Goal: Task Accomplishment & Management: Manage account settings

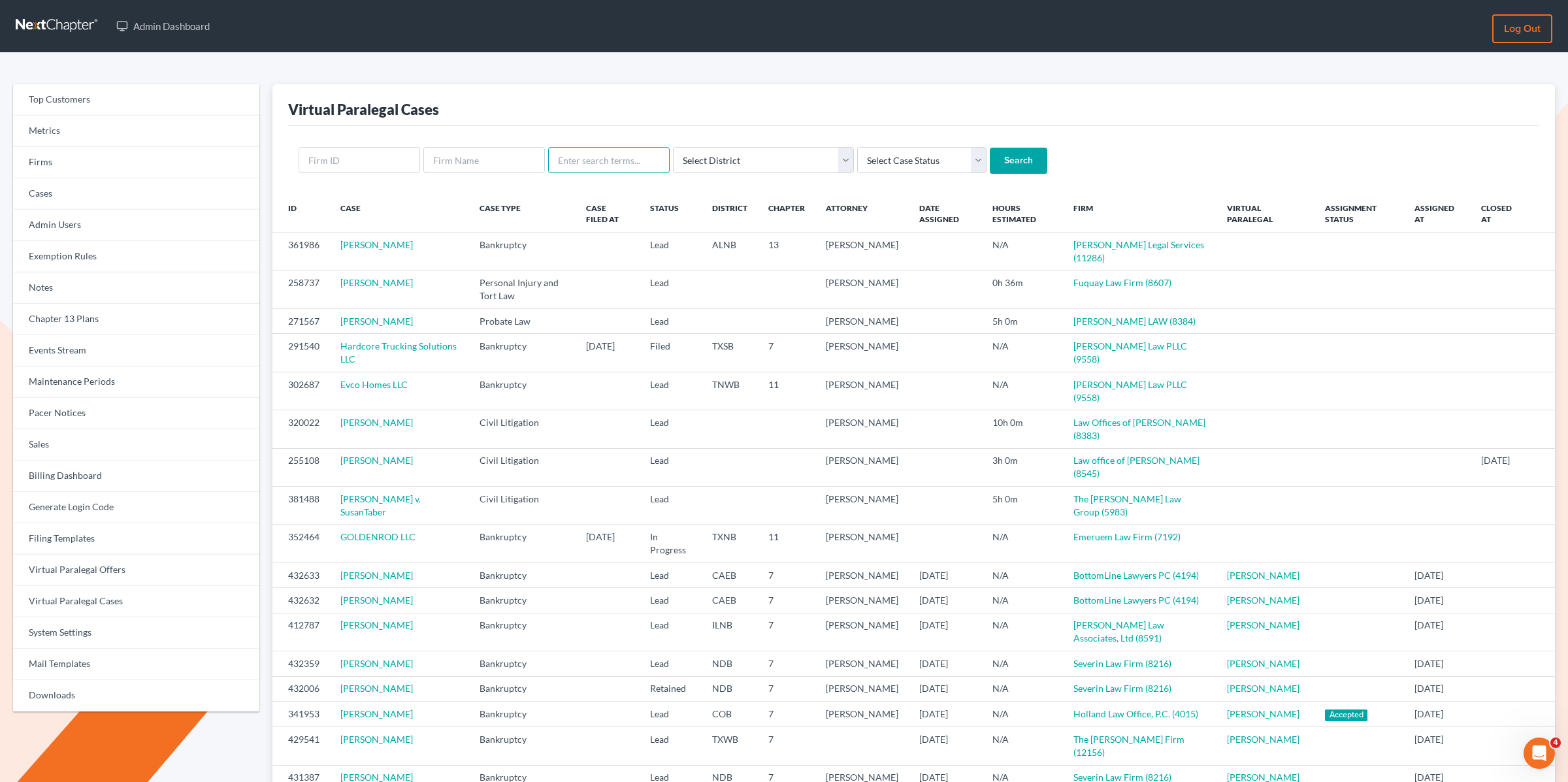
click at [607, 165] on input "text" at bounding box center [609, 160] width 121 height 27
paste input "[PERSON_NAME]"
type input "Sacco"
click at [990, 148] on input "Search" at bounding box center [1018, 161] width 58 height 27
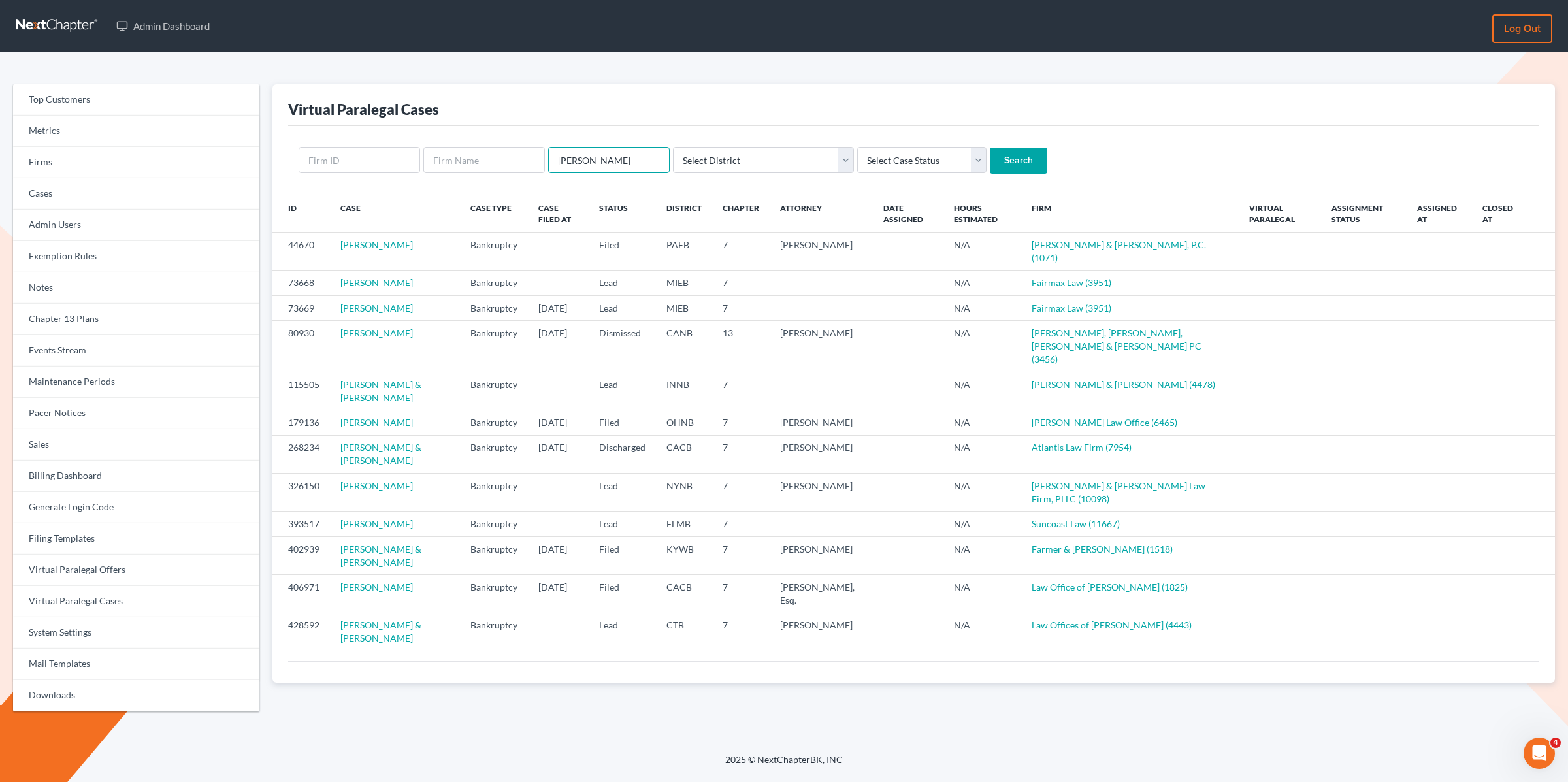
click at [603, 152] on input "Sacco" at bounding box center [609, 160] width 121 height 27
paste input "Constance"
type input "Constance"
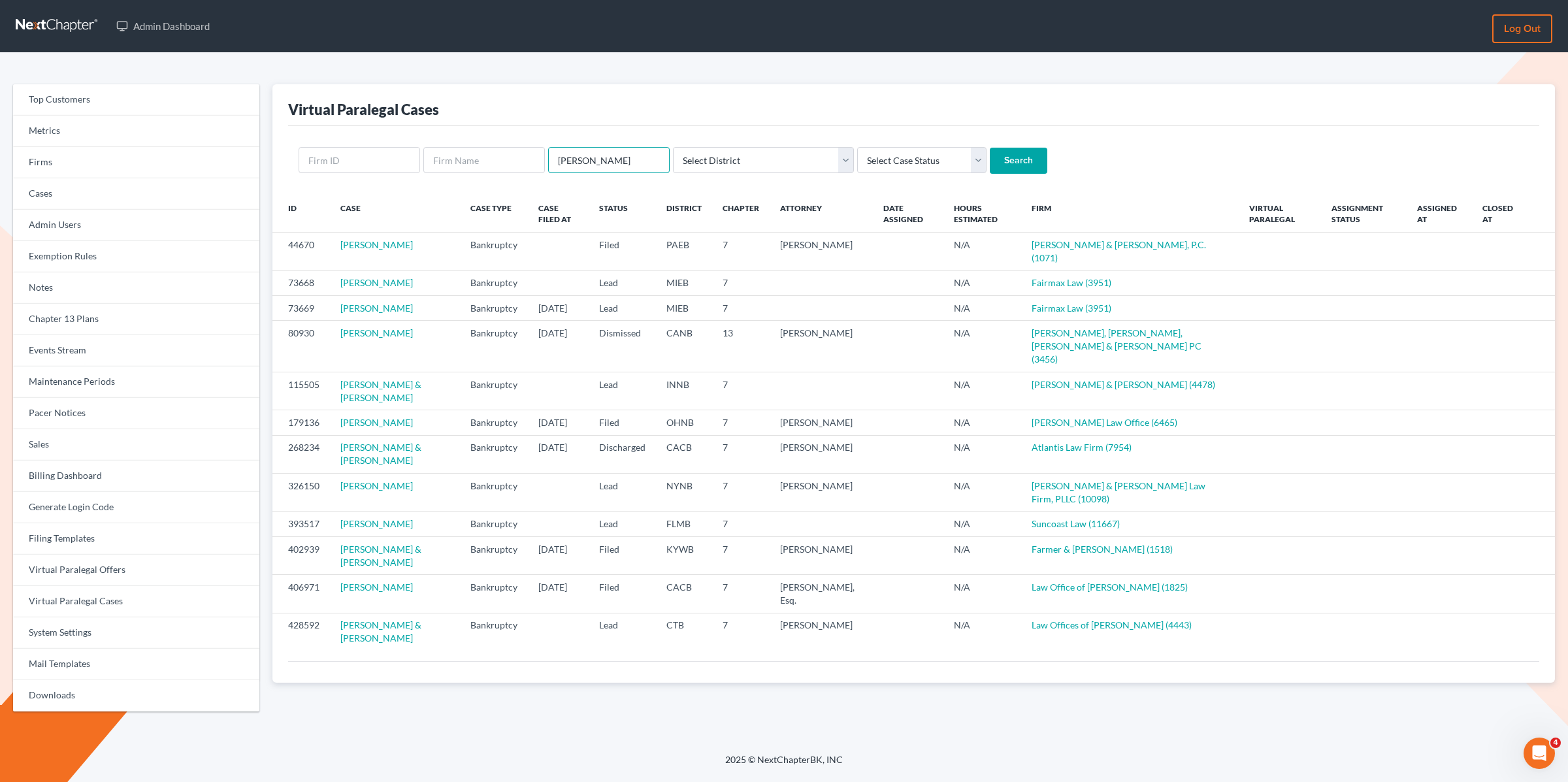
click at [990, 148] on input "Search" at bounding box center [1018, 161] width 58 height 27
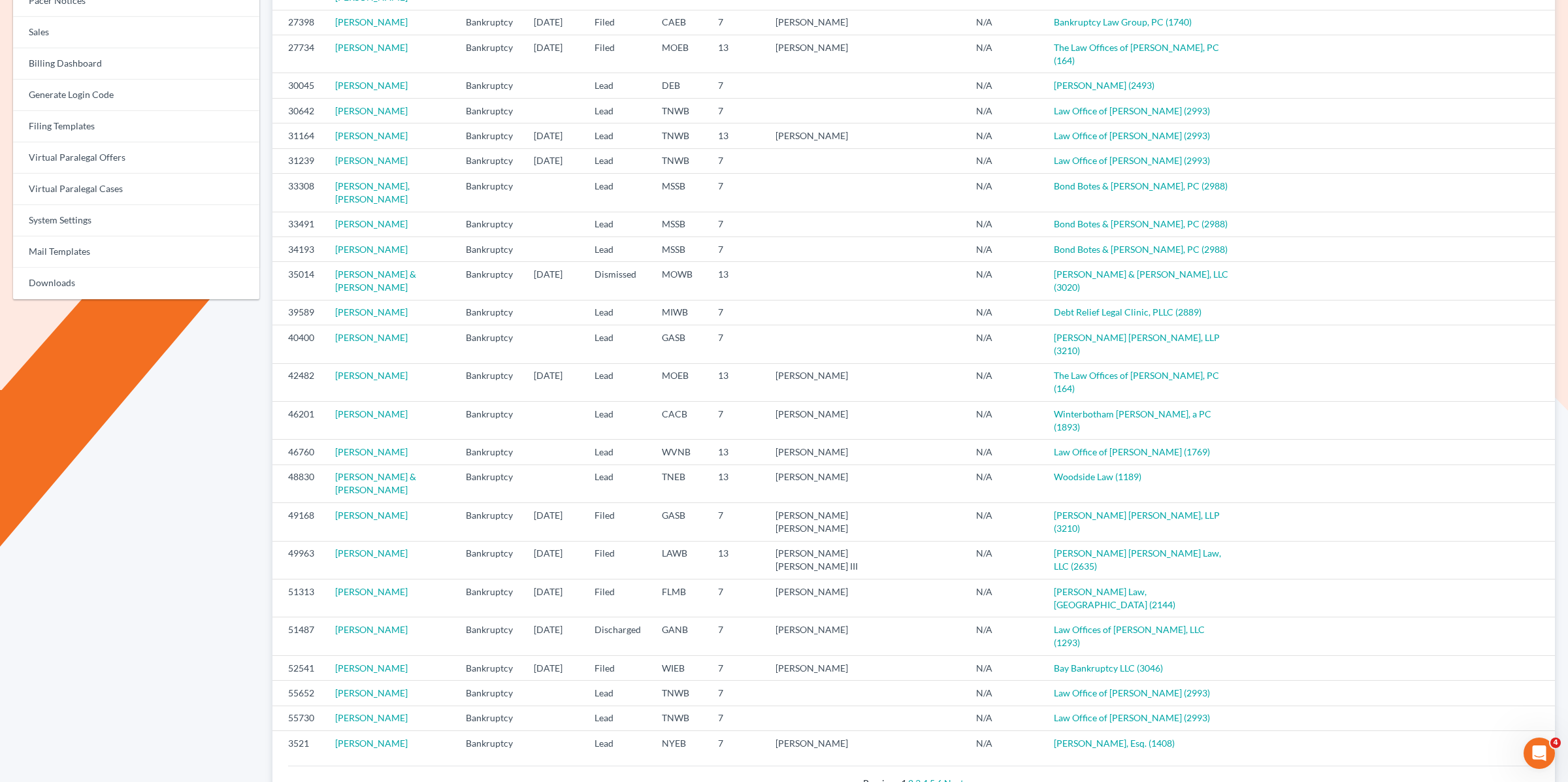
click at [940, 777] on link "6" at bounding box center [940, 783] width 6 height 11
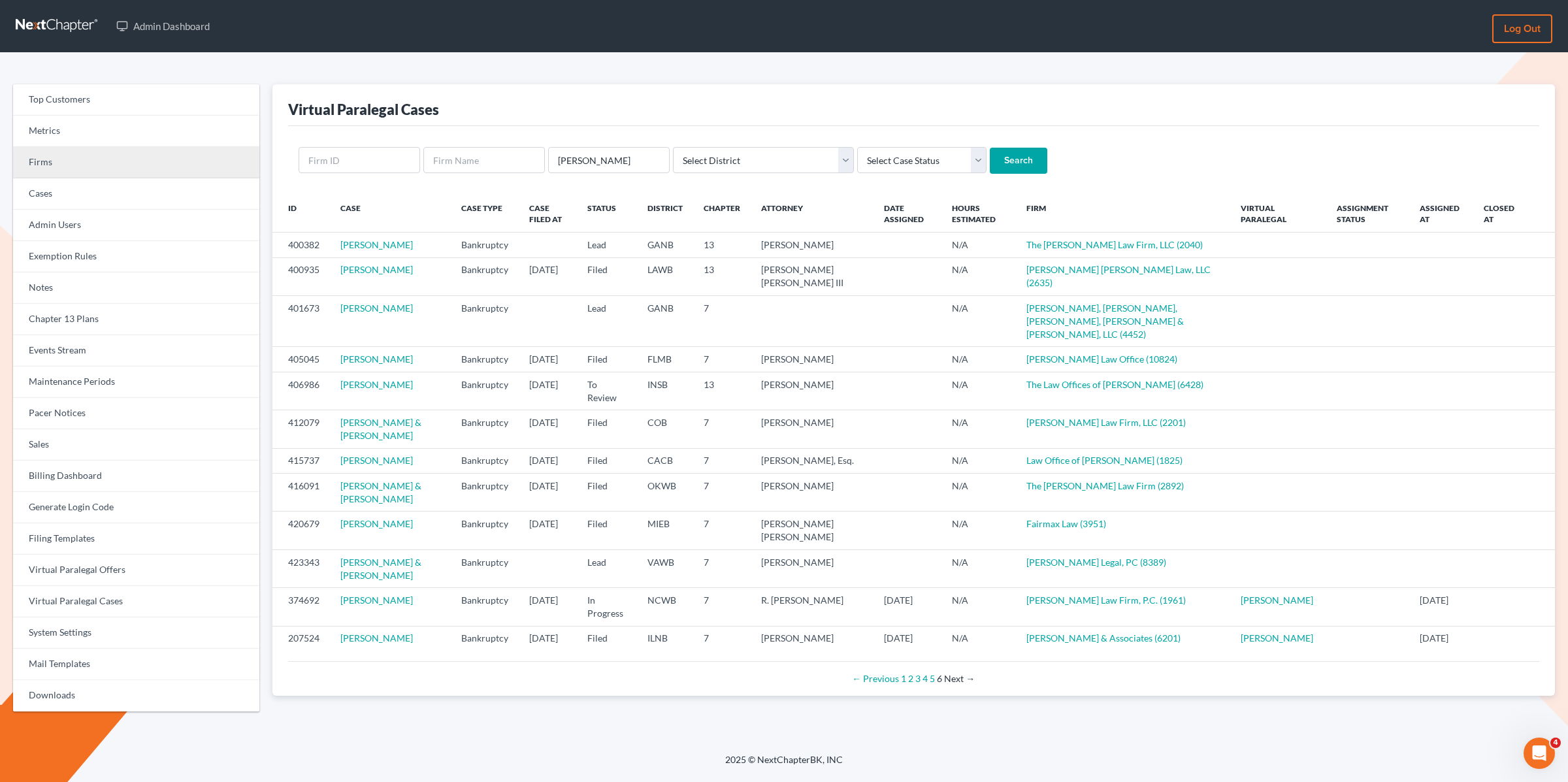
click at [62, 164] on link "Firms" at bounding box center [137, 162] width 247 height 31
click at [63, 164] on link "Firms" at bounding box center [137, 162] width 247 height 31
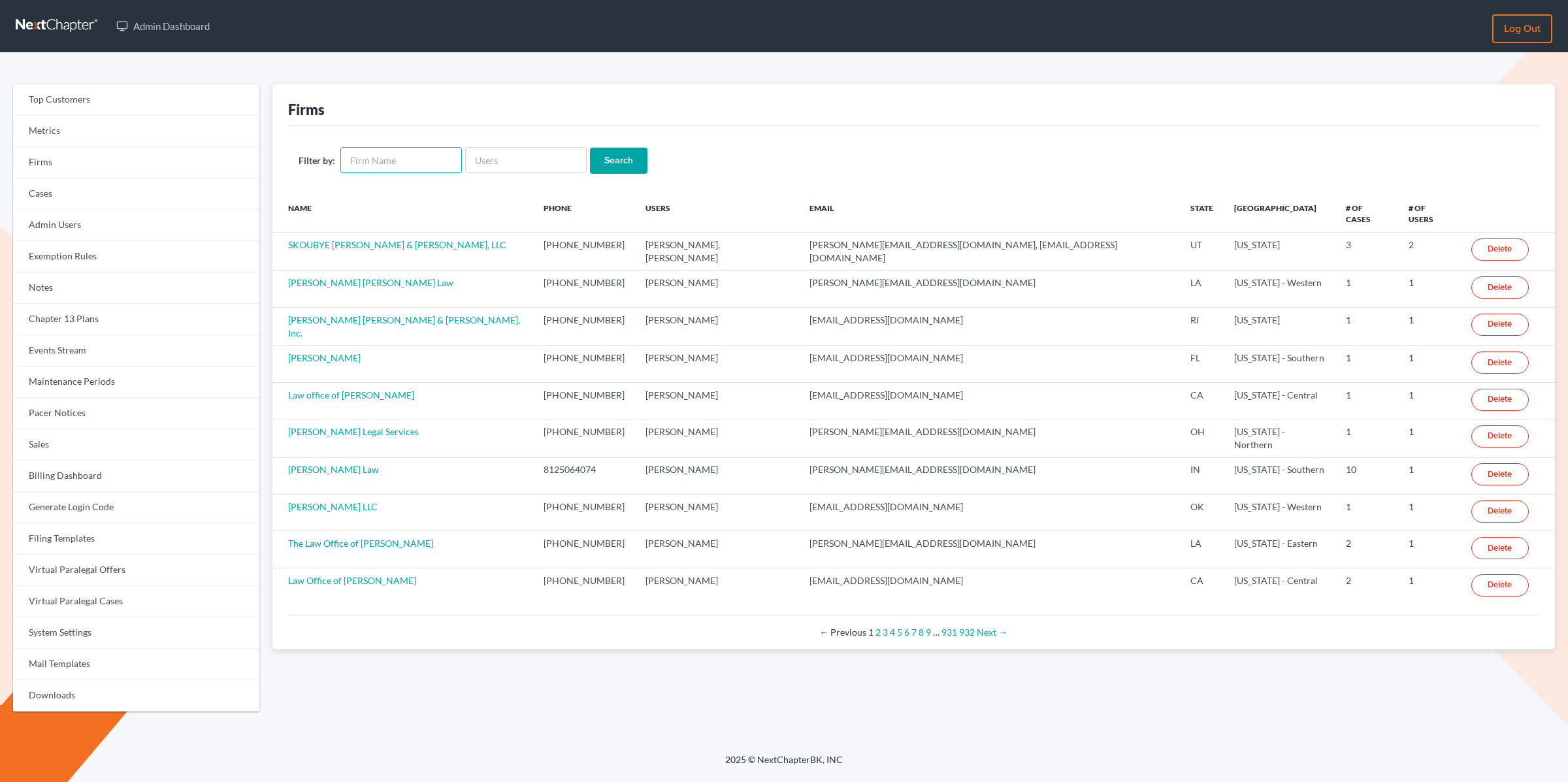
click at [366, 160] on input "text" at bounding box center [401, 160] width 121 height 27
type input "[PERSON_NAME] & [PERSON_NAME]"
click at [590, 148] on input "Search" at bounding box center [619, 161] width 58 height 27
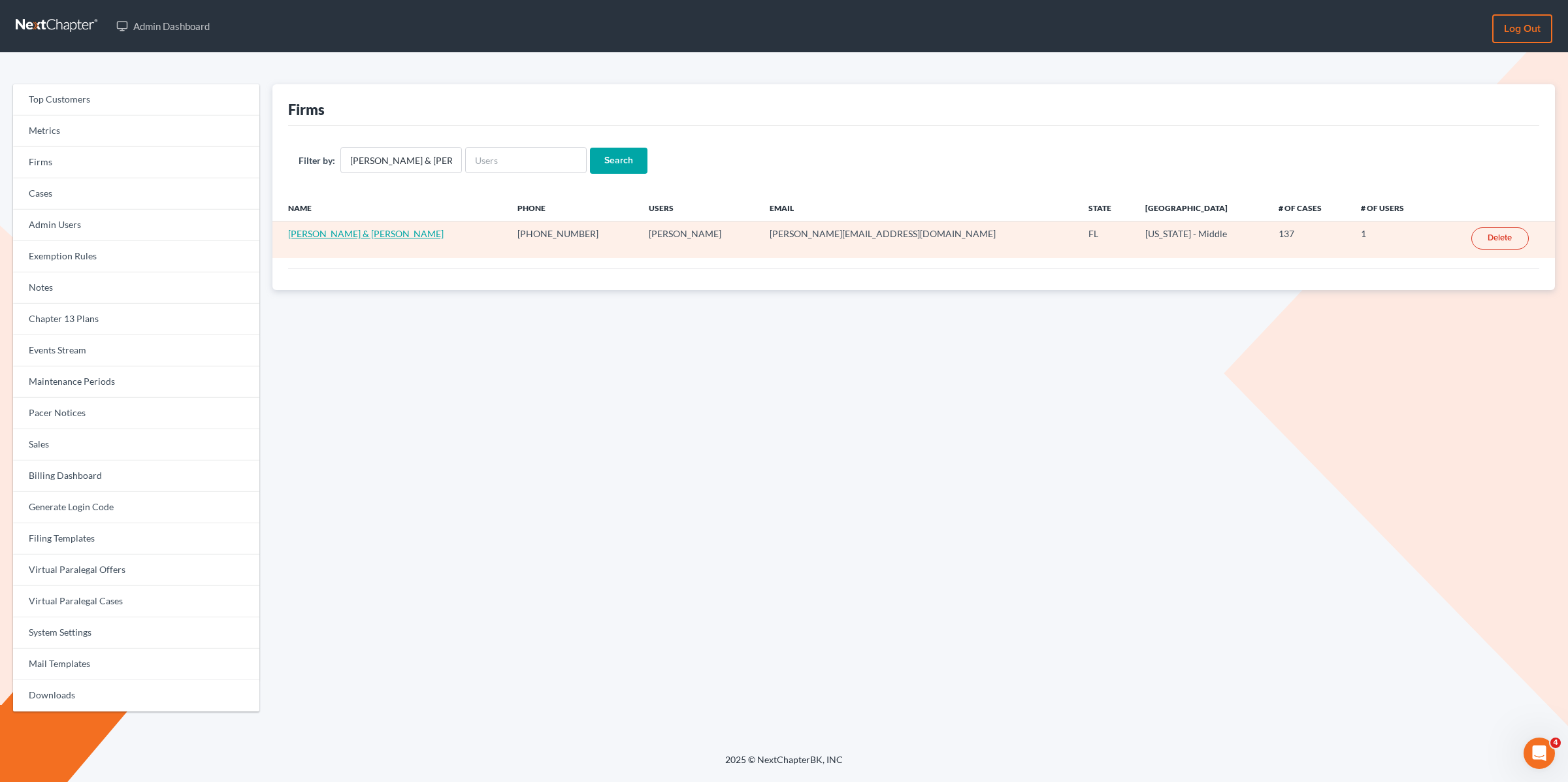
click at [329, 235] on link "[PERSON_NAME] & [PERSON_NAME]" at bounding box center [366, 233] width 156 height 11
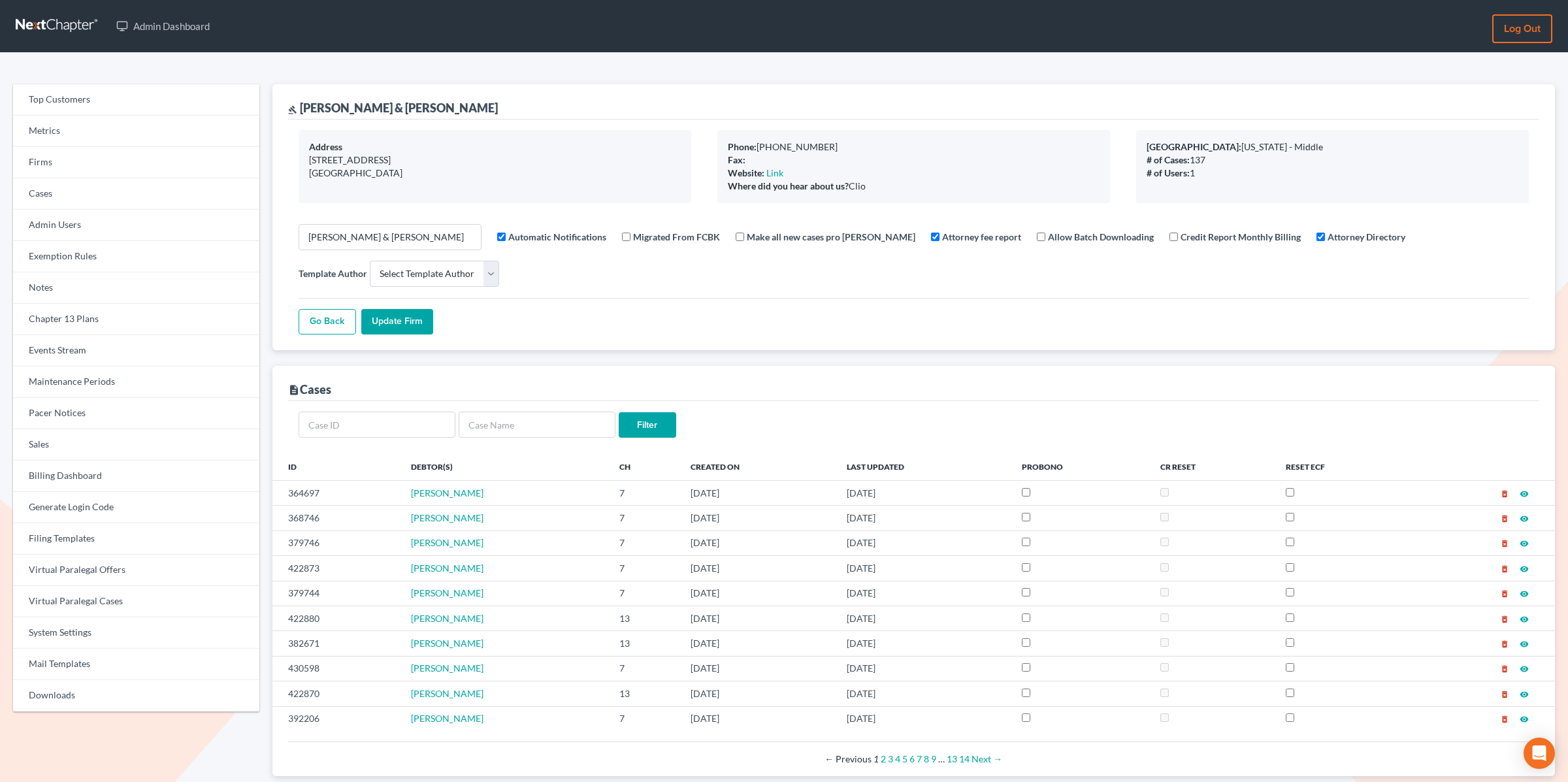
select select
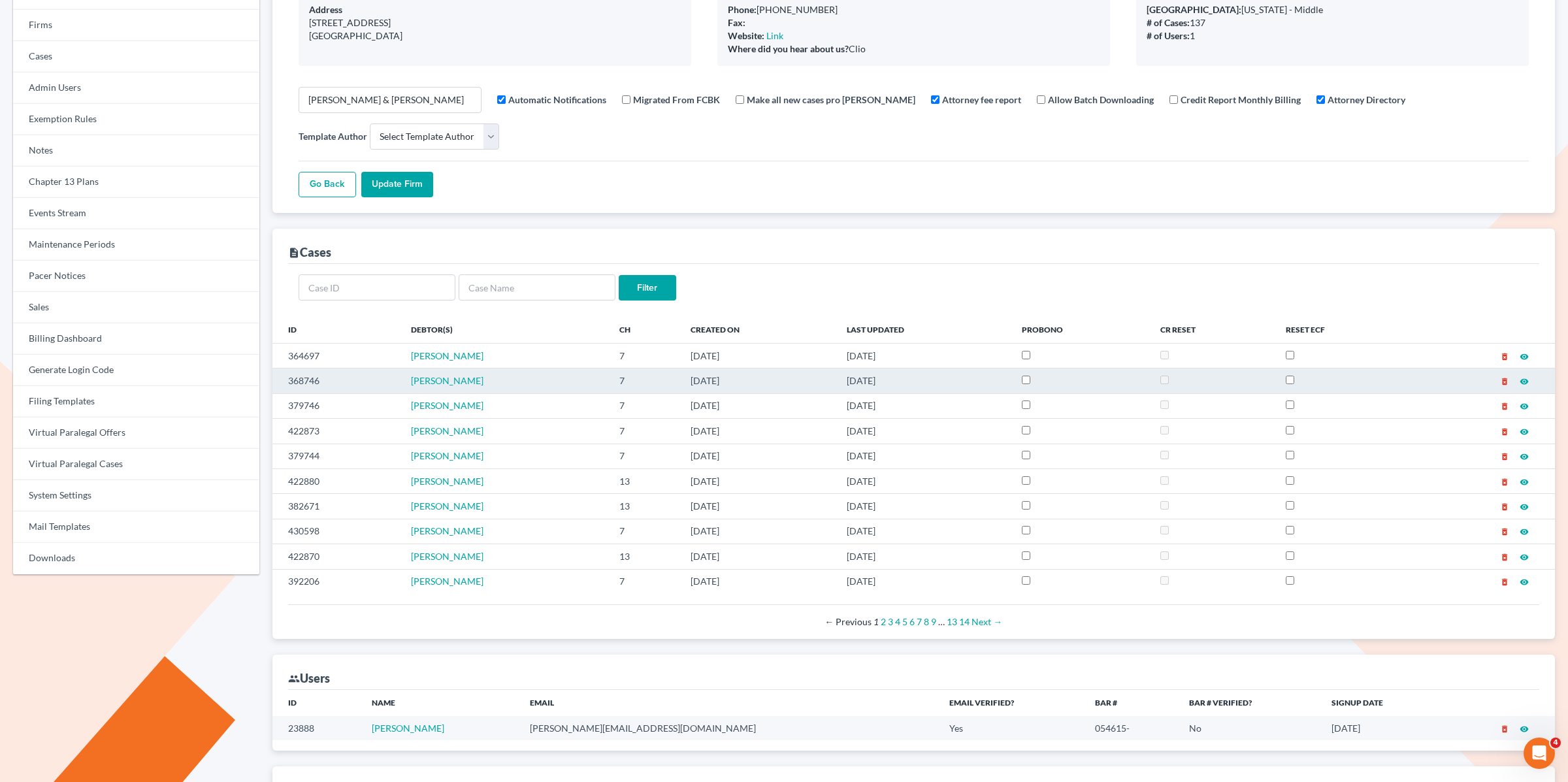
scroll to position [139, 0]
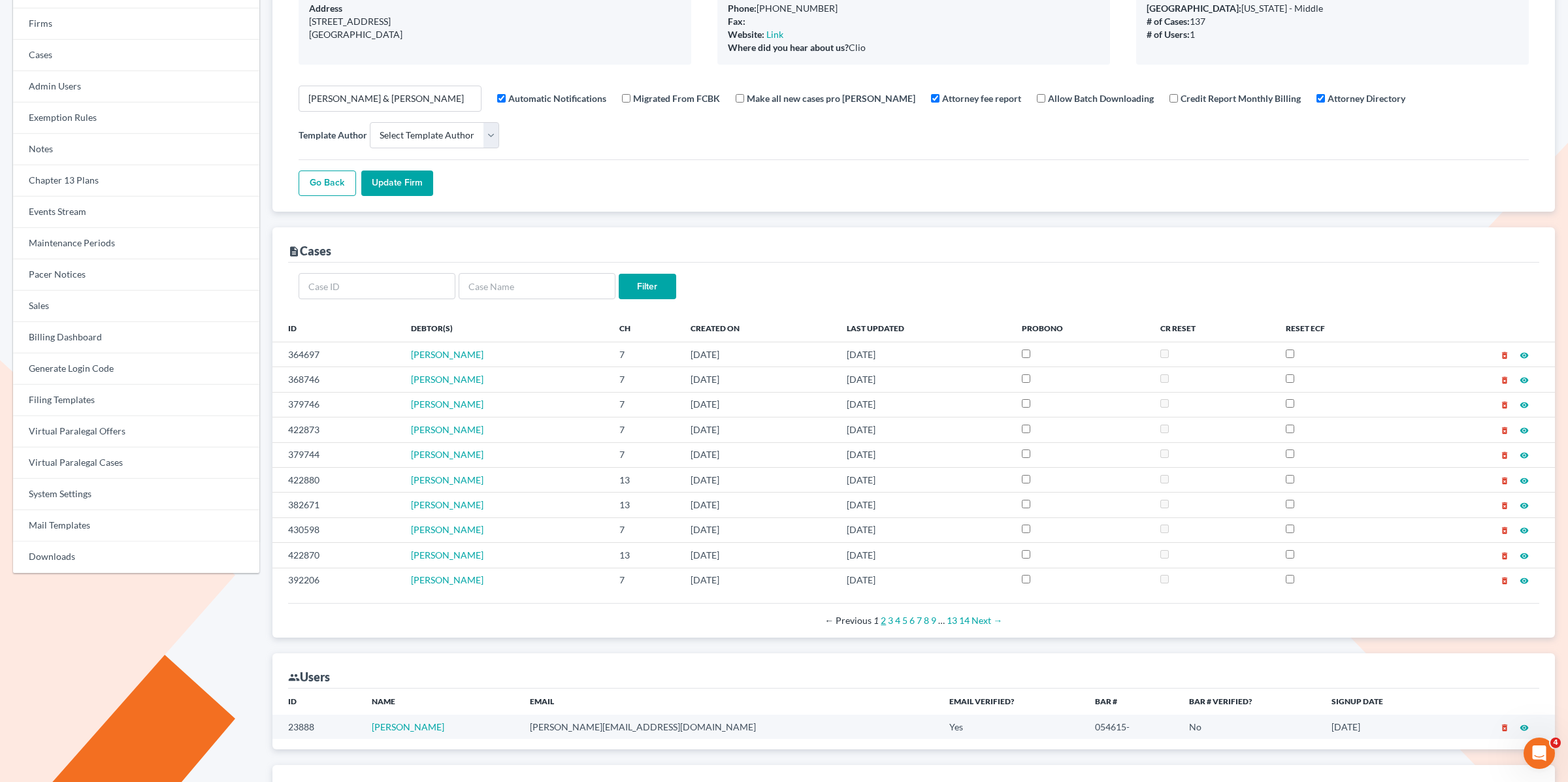
click at [882, 624] on link "2" at bounding box center [884, 621] width 6 height 11
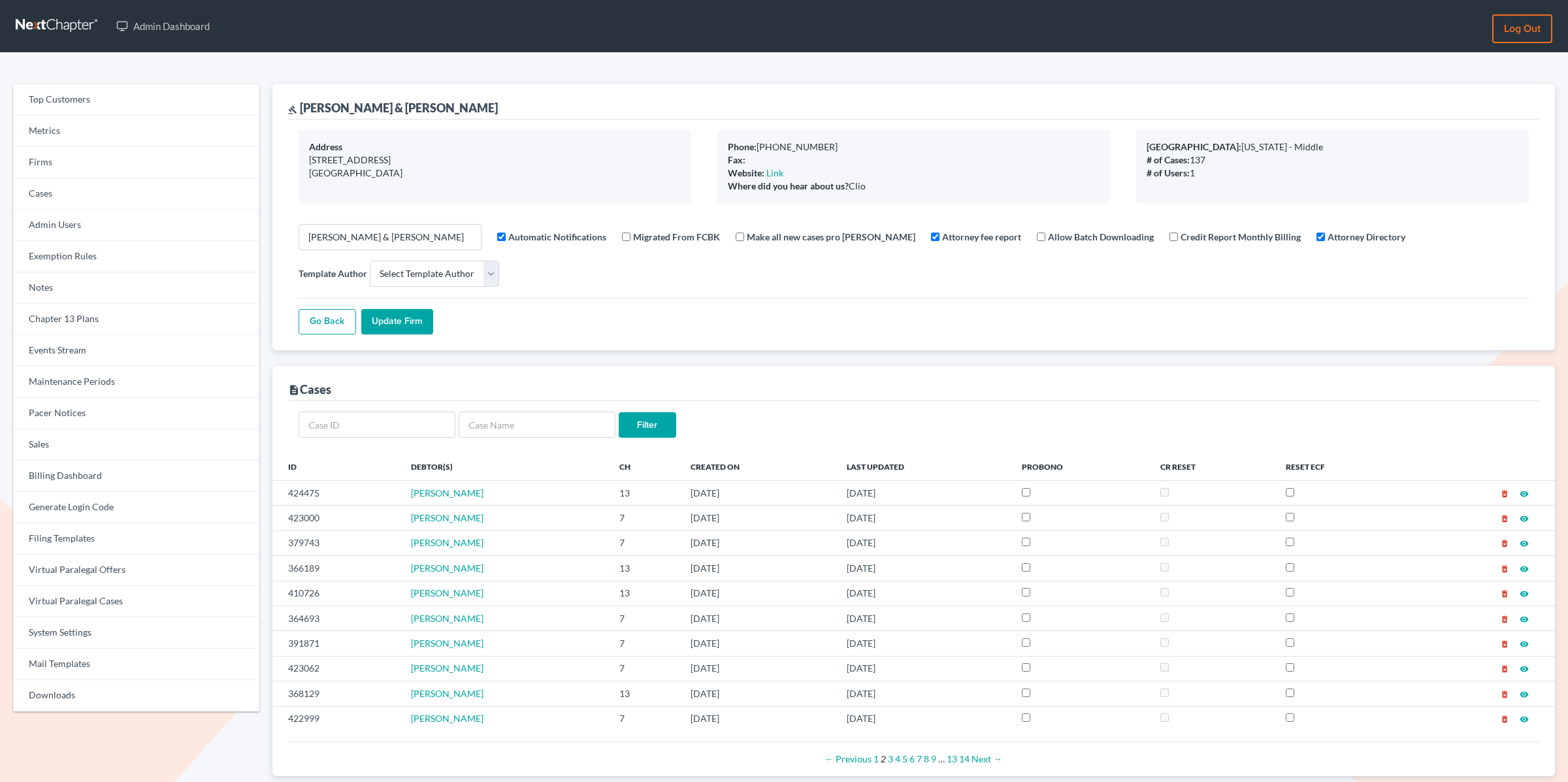
select select
click at [892, 762] on link "3" at bounding box center [891, 759] width 6 height 11
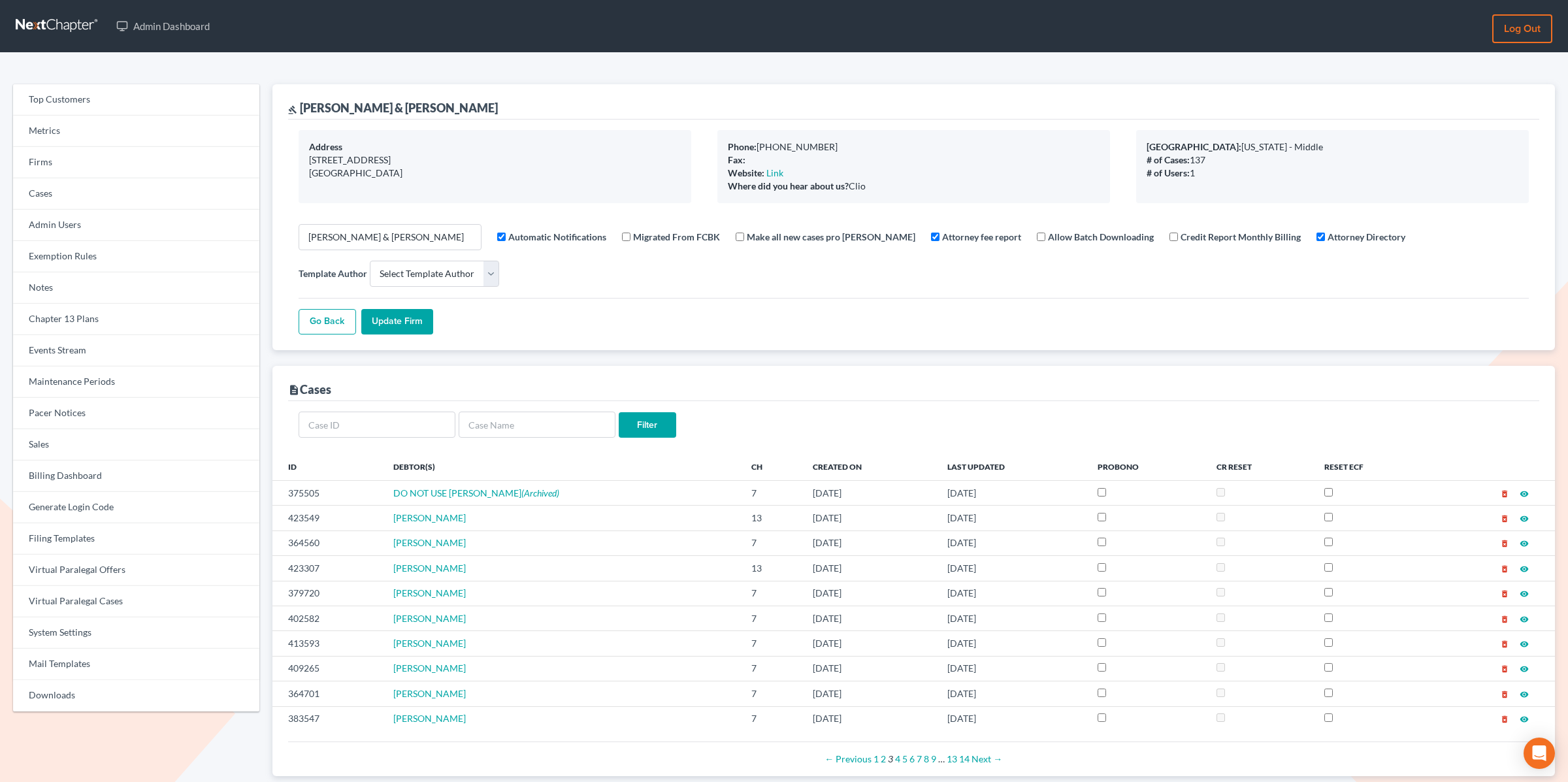
select select
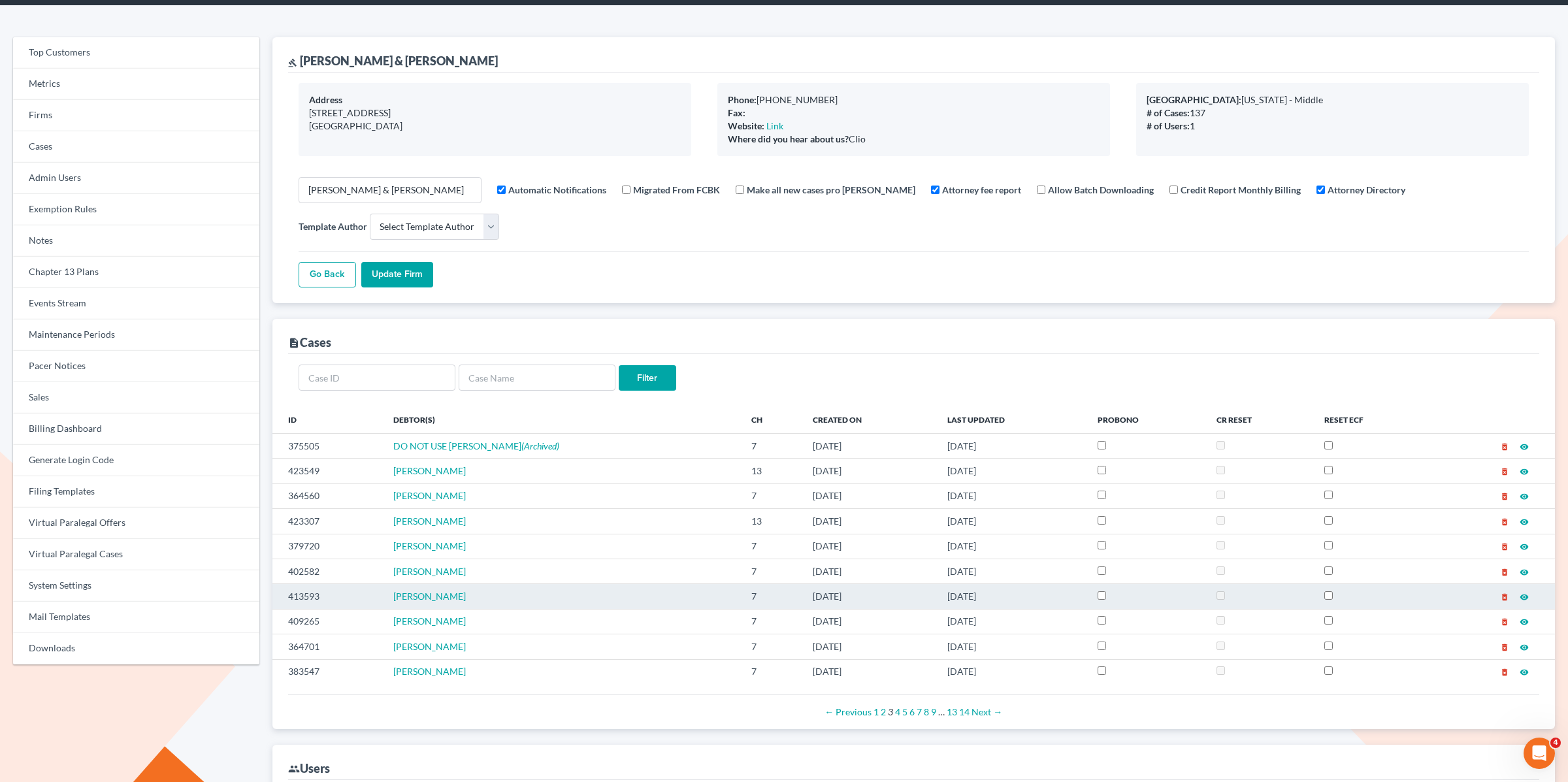
scroll to position [53, 0]
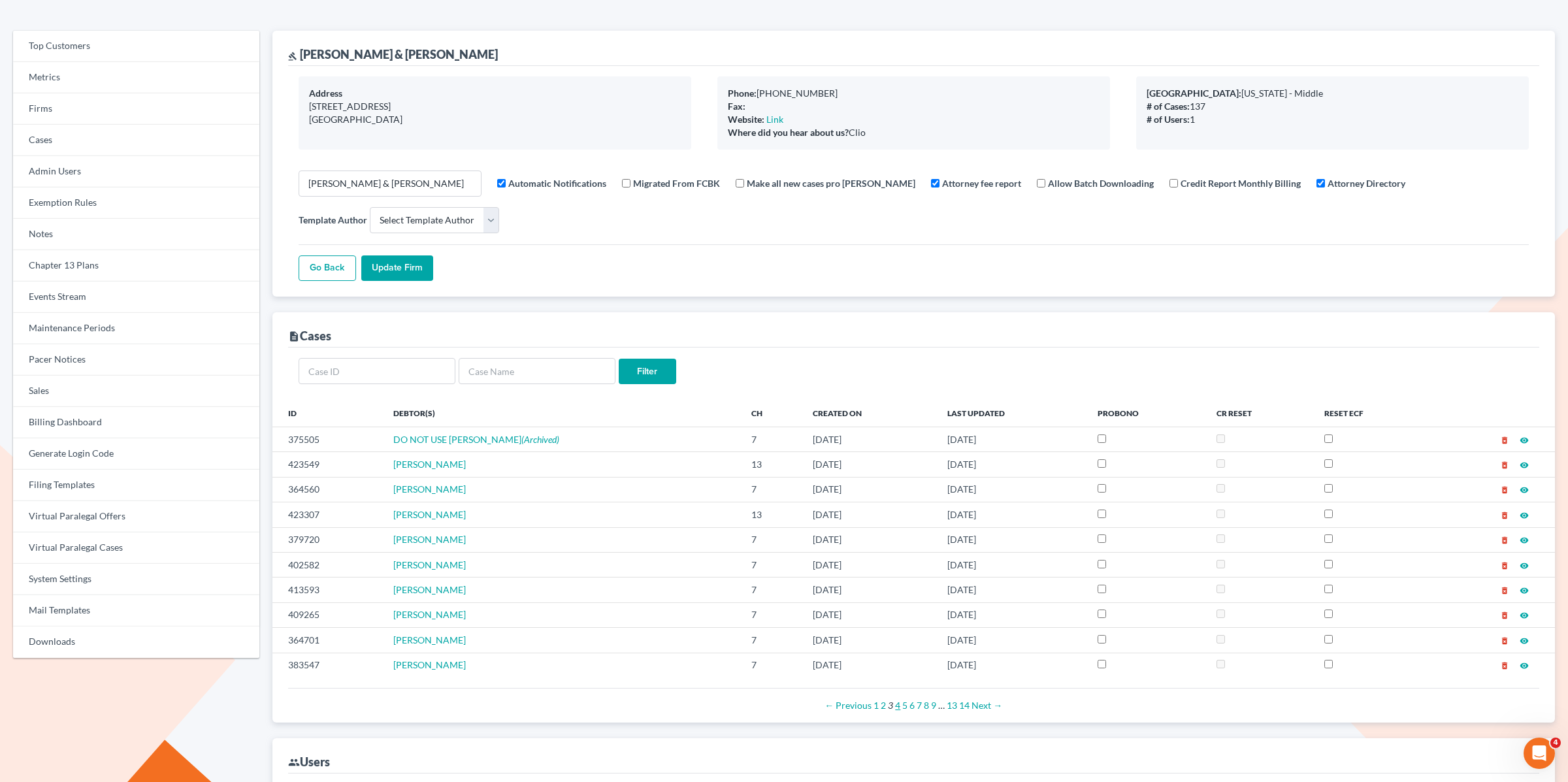
click at [897, 708] on link "4" at bounding box center [898, 705] width 6 height 11
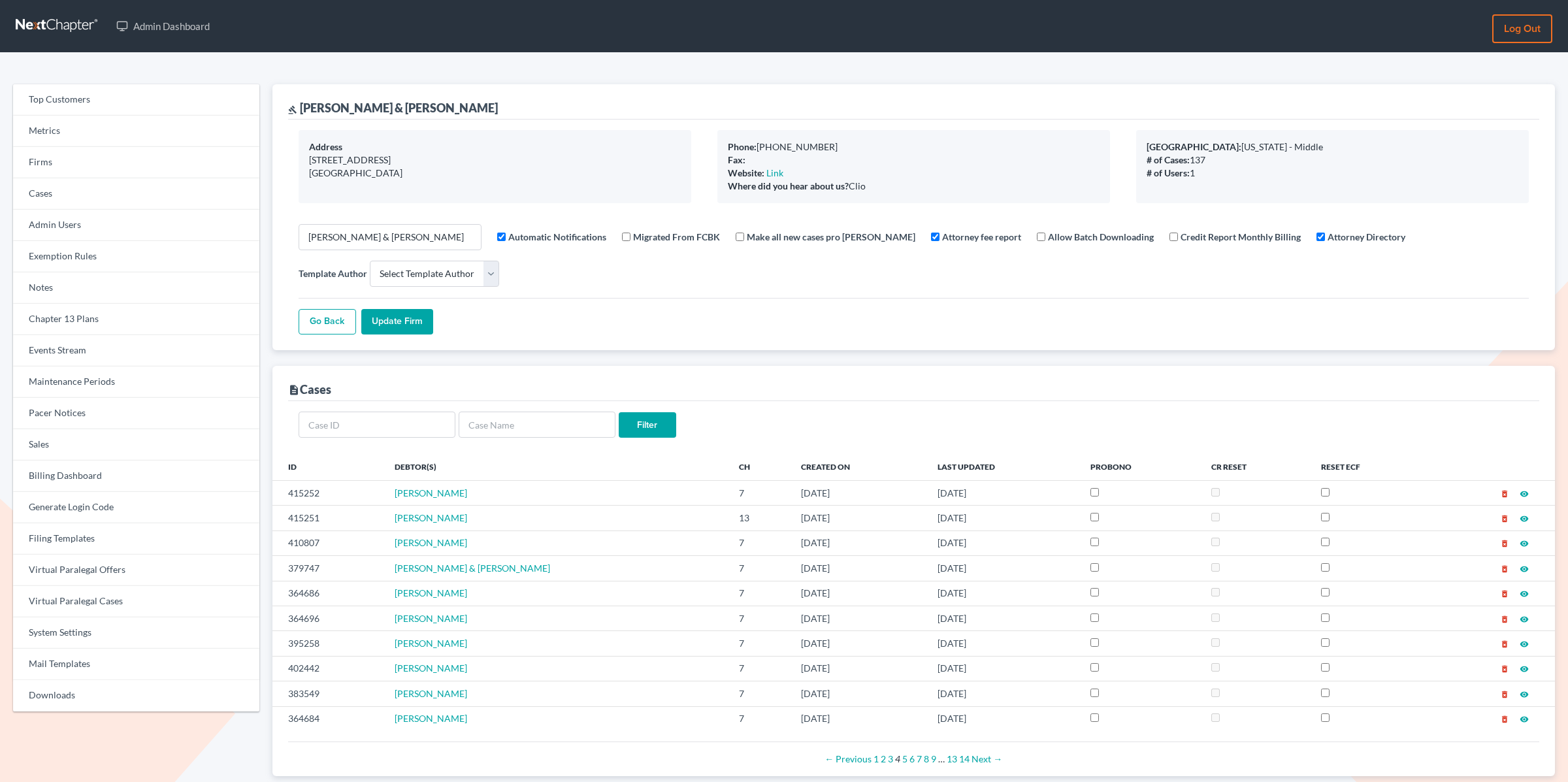
select select
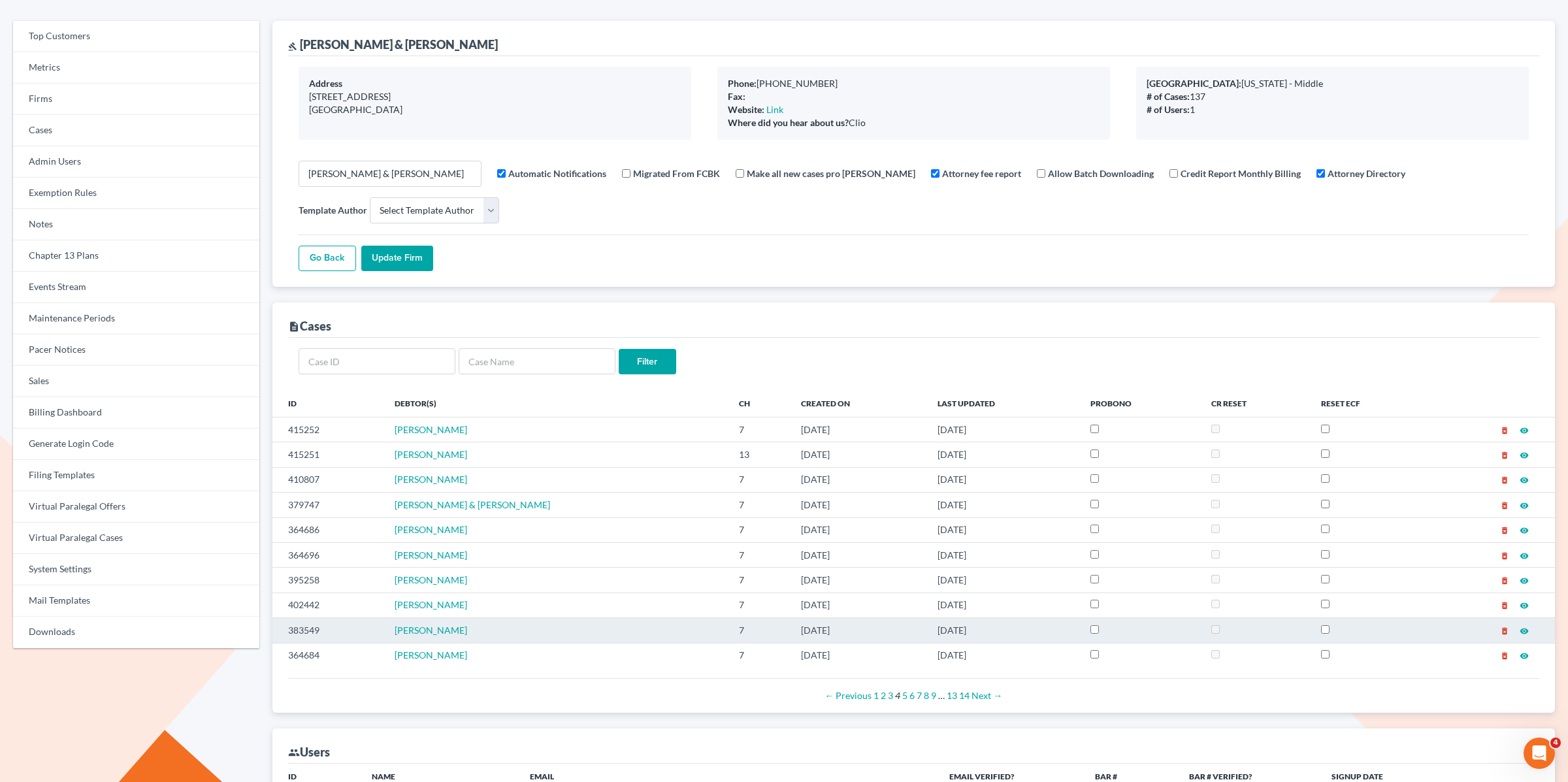
scroll to position [66, 0]
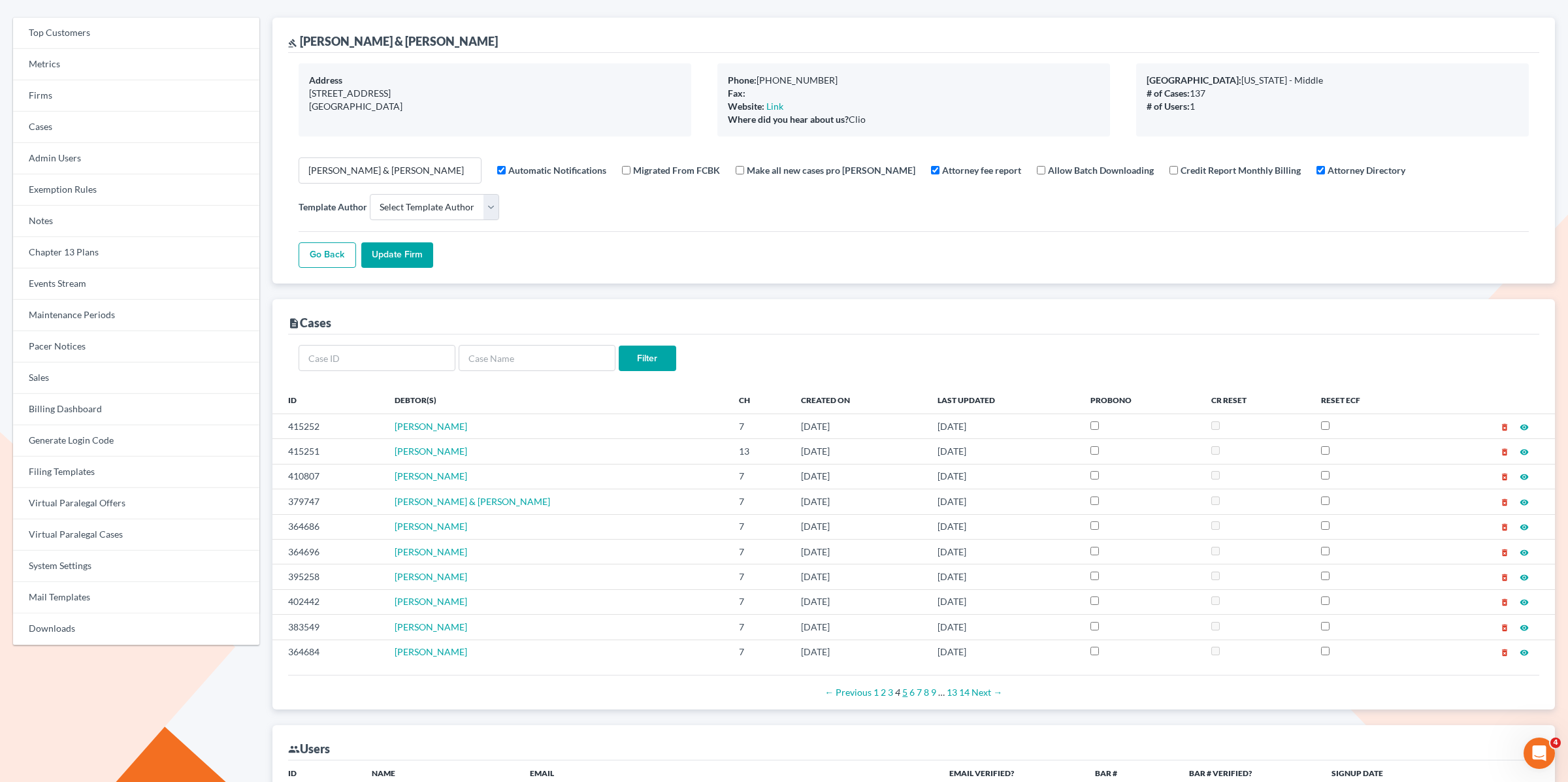
click at [905, 695] on link "5" at bounding box center [905, 693] width 6 height 11
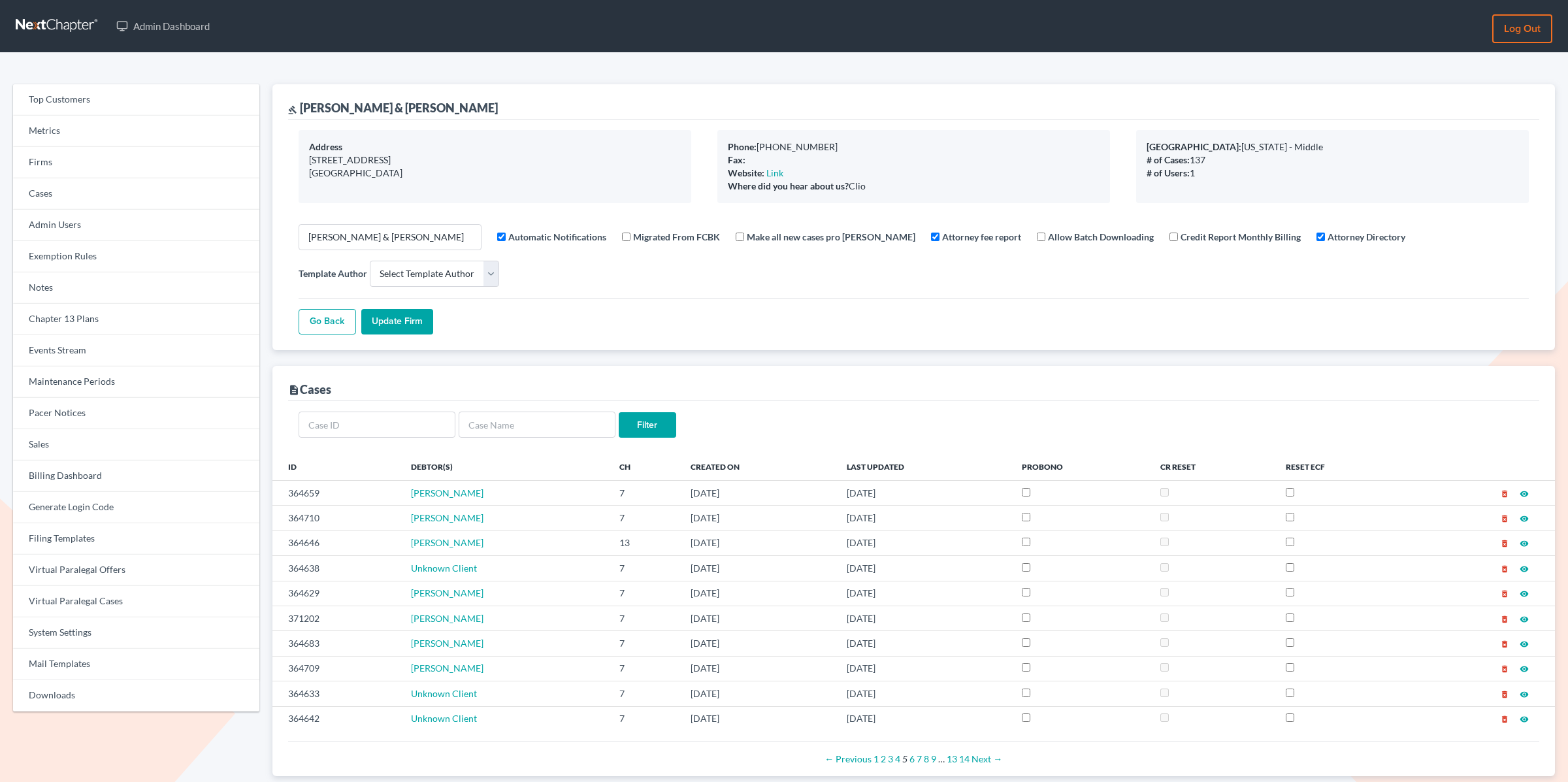
select select
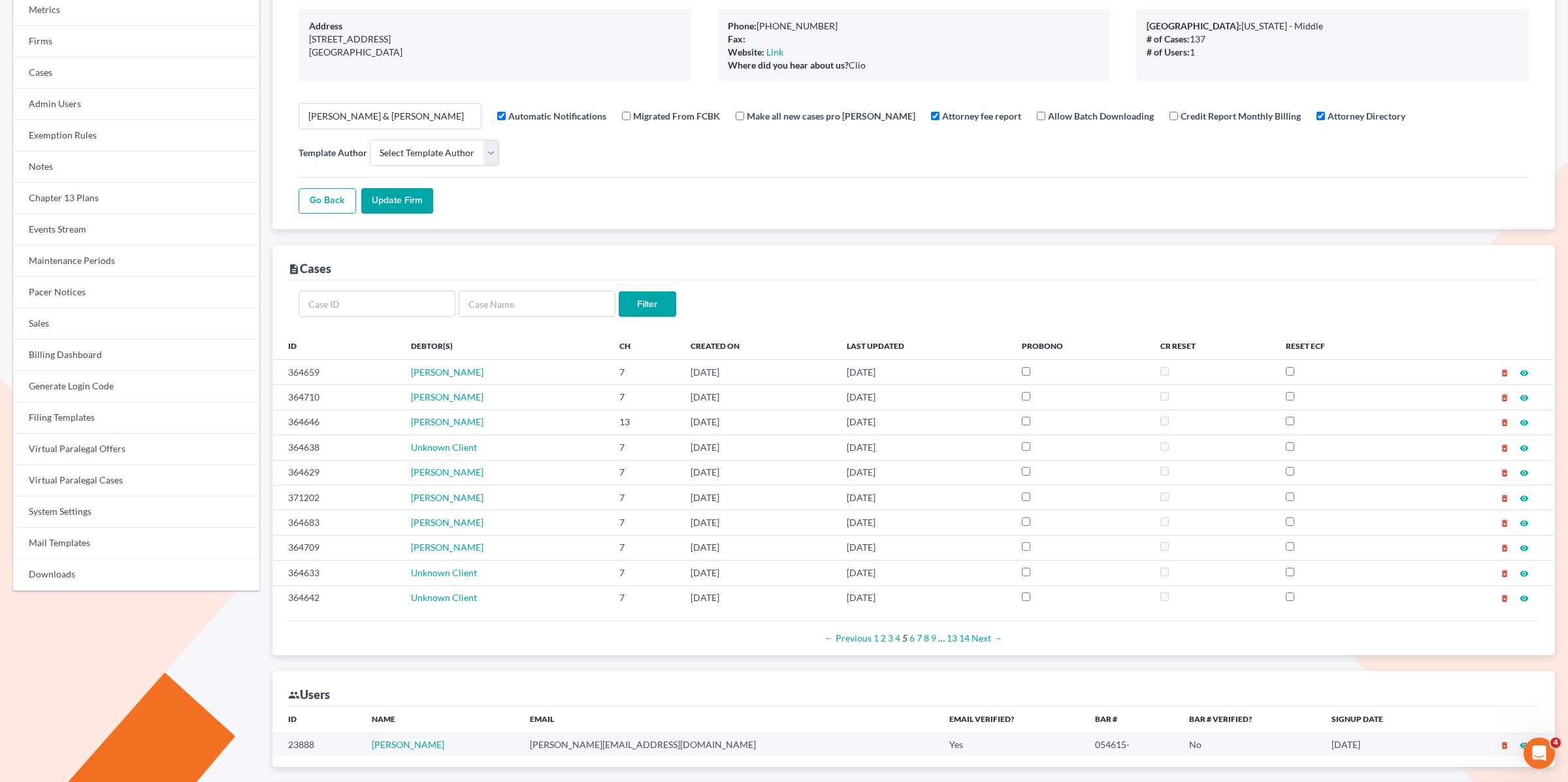
scroll to position [122, 0]
click at [914, 641] on div "← Previous 1 2 3 4 5 6 7 8 9 … 13 14 Next →" at bounding box center [914, 637] width 1230 height 13
click at [911, 642] on link "6" at bounding box center [912, 636] width 6 height 11
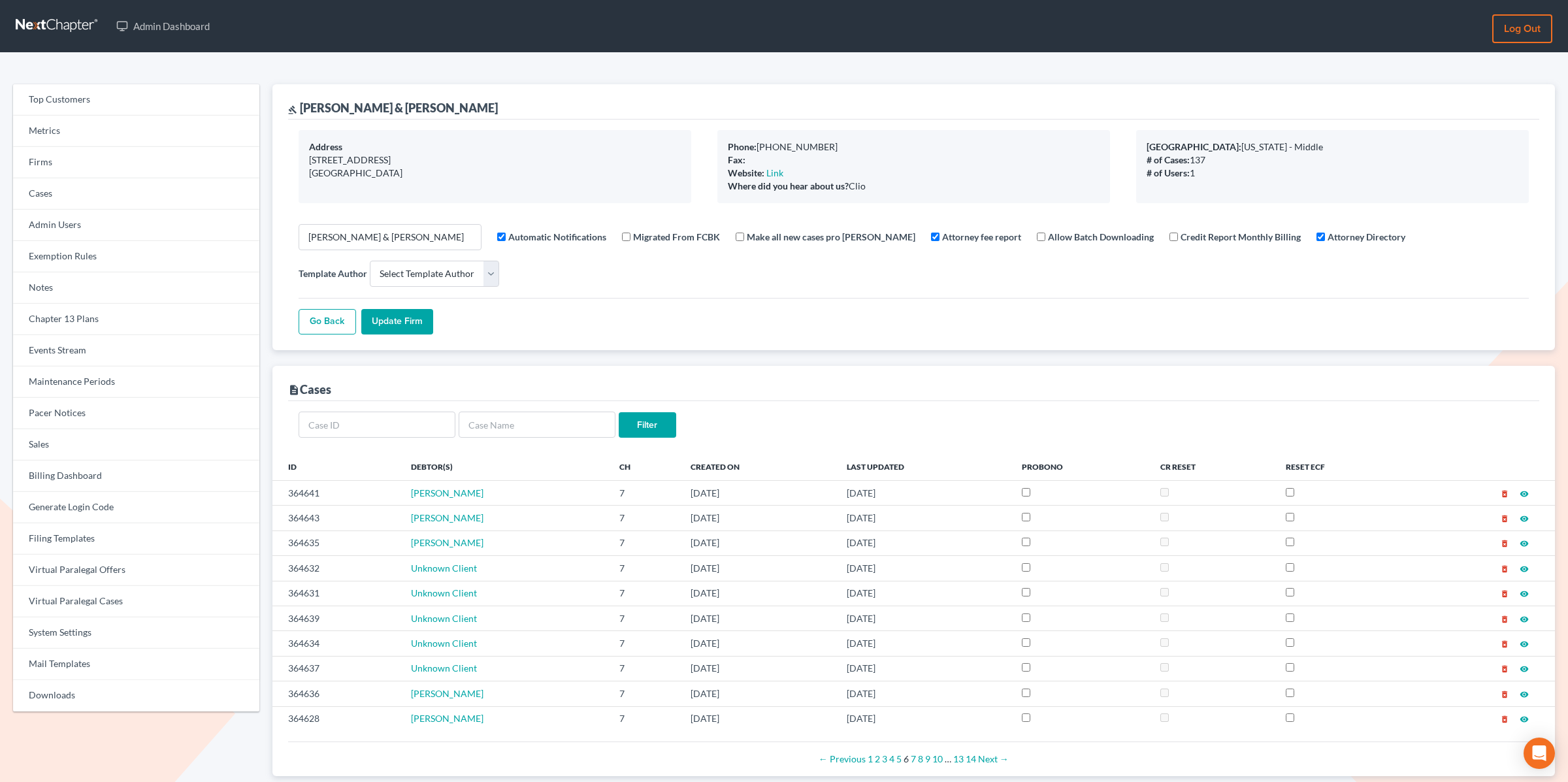
select select
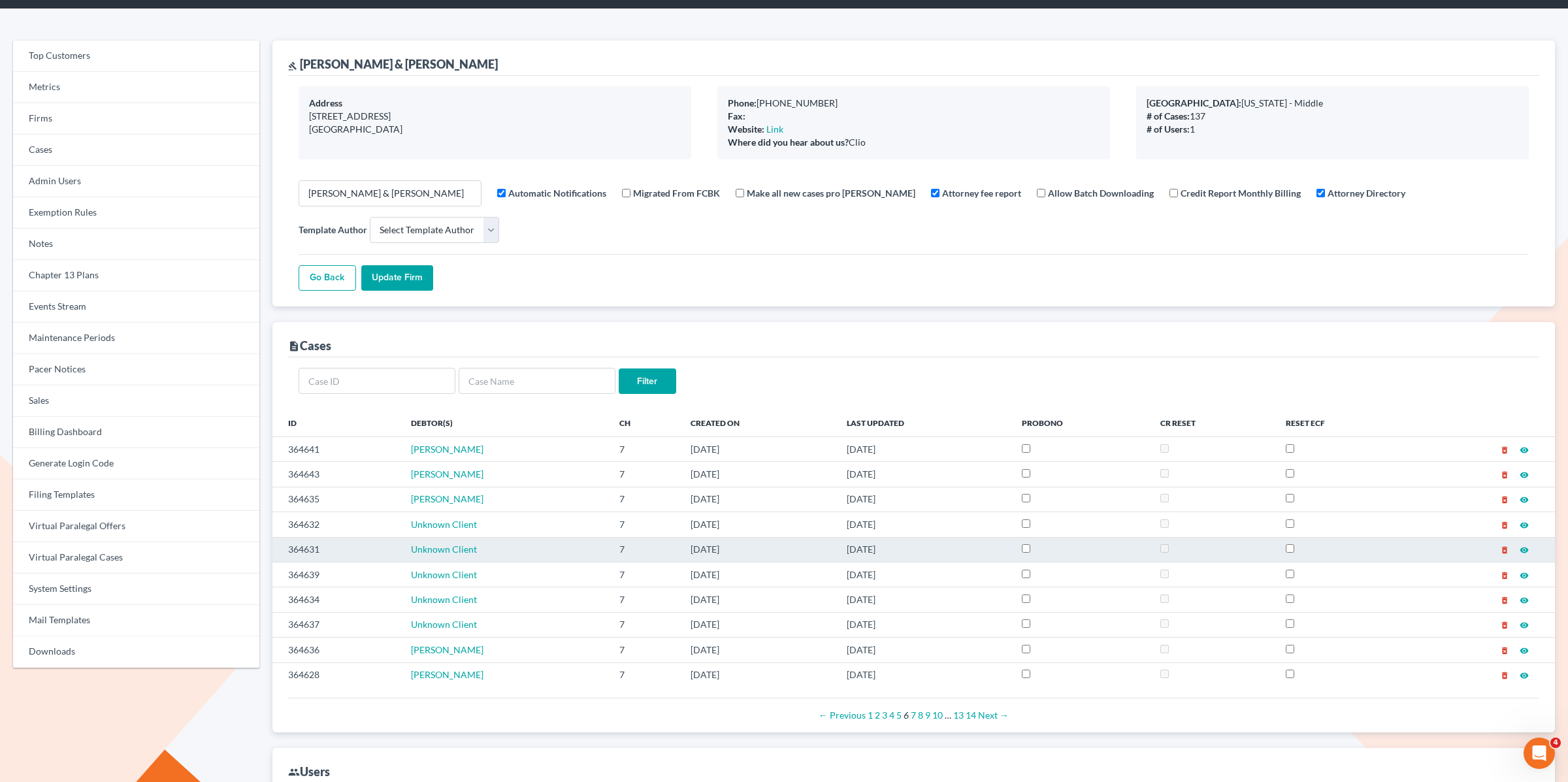
scroll to position [45, 0]
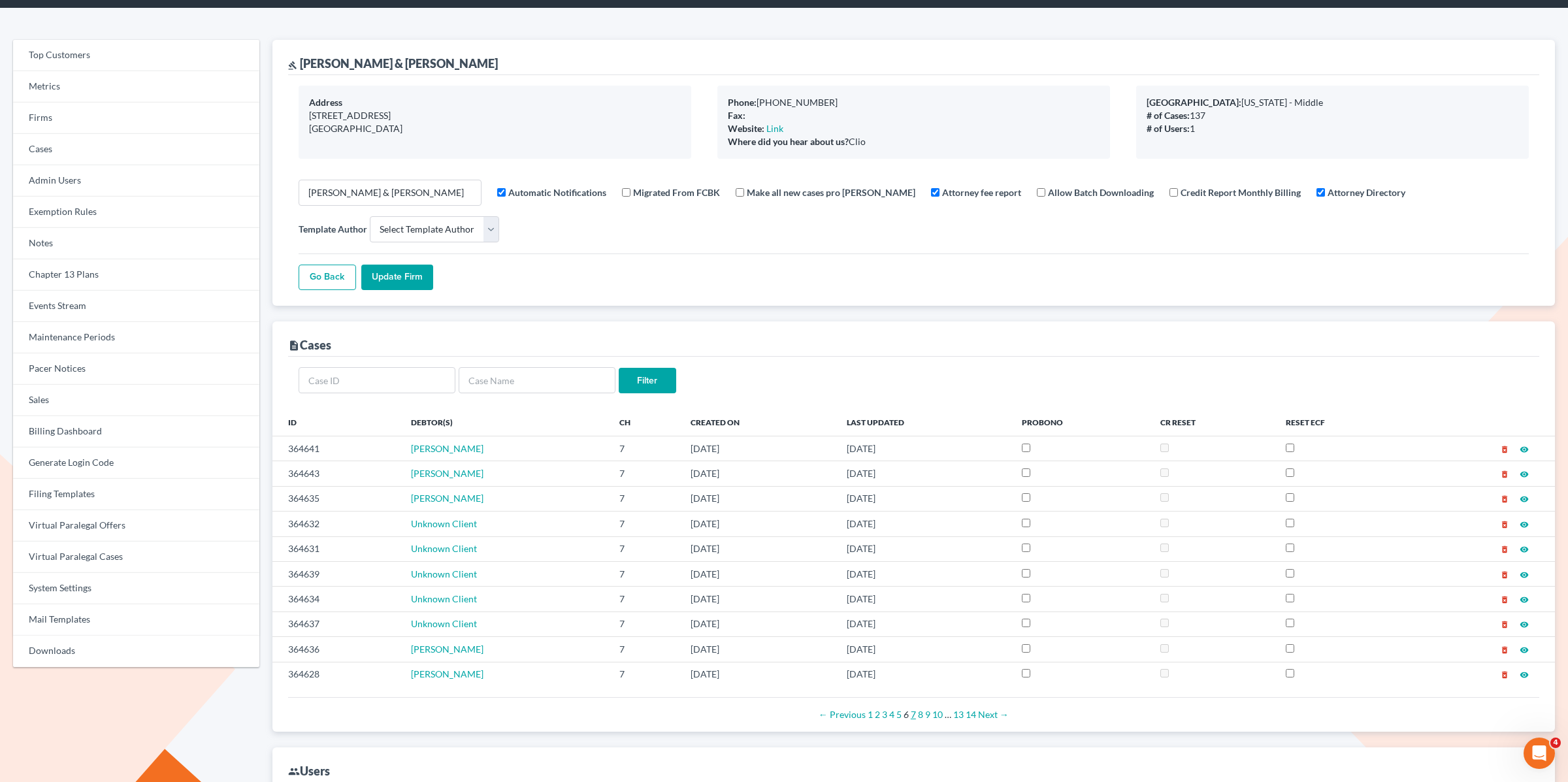
click at [913, 718] on link "7" at bounding box center [914, 715] width 6 height 11
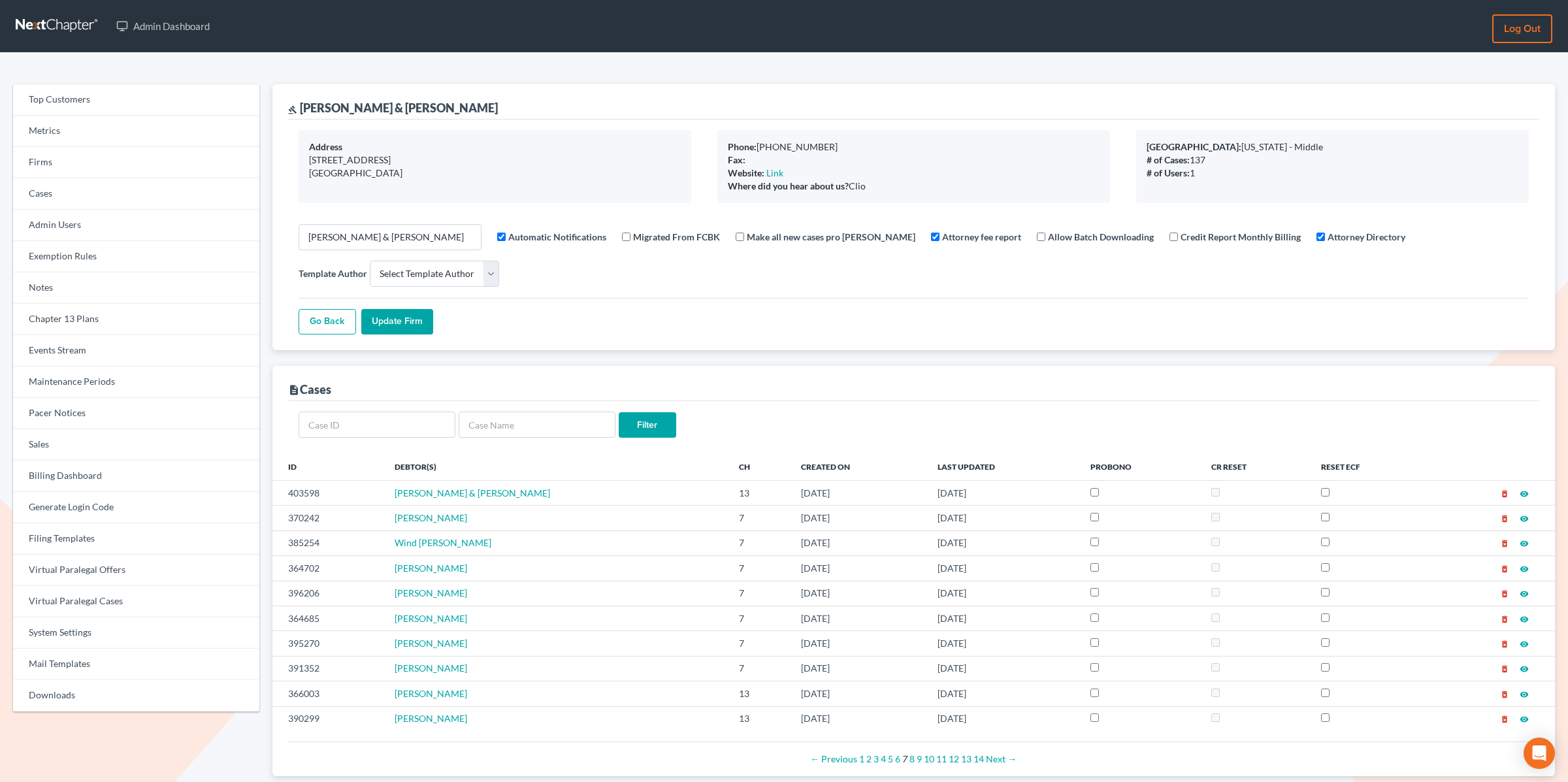
select select
drag, startPoint x: 398, startPoint y: 107, endPoint x: 301, endPoint y: 108, distance: 97.0
click at [301, 108] on div "gavel [PERSON_NAME] & [PERSON_NAME]" at bounding box center [914, 102] width 1251 height 35
copy div "[PERSON_NAME] & [PERSON_NAME]"
